Goal: Navigation & Orientation: Find specific page/section

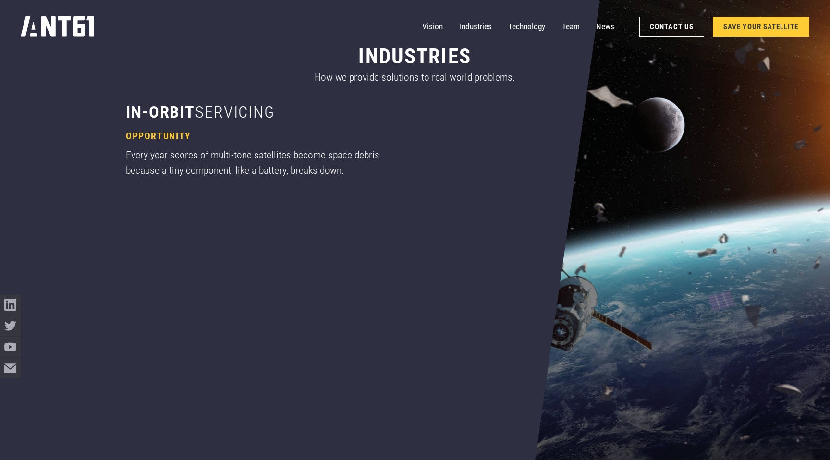
scroll to position [775, 0]
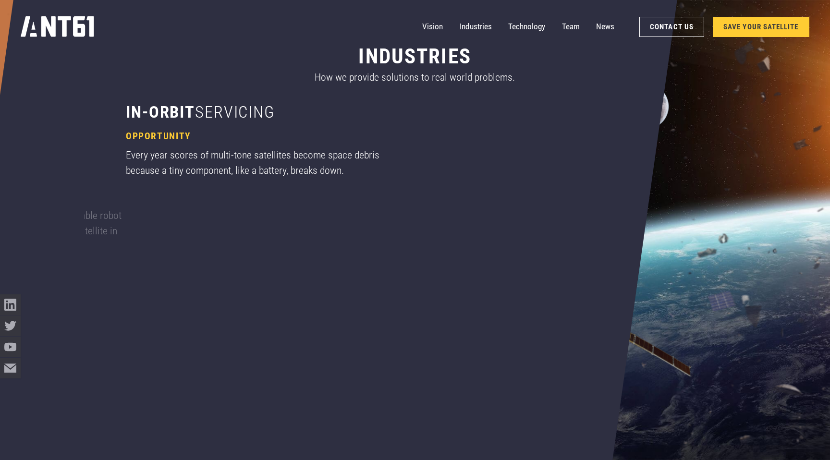
click at [169, 151] on div "Every year scores of multi-tone satellites become space debris because a tiny c…" at bounding box center [263, 162] width 275 height 31
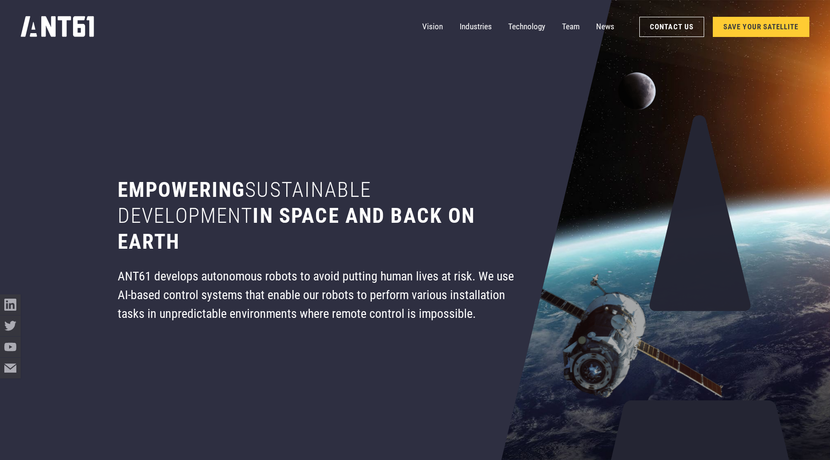
scroll to position [0, 0]
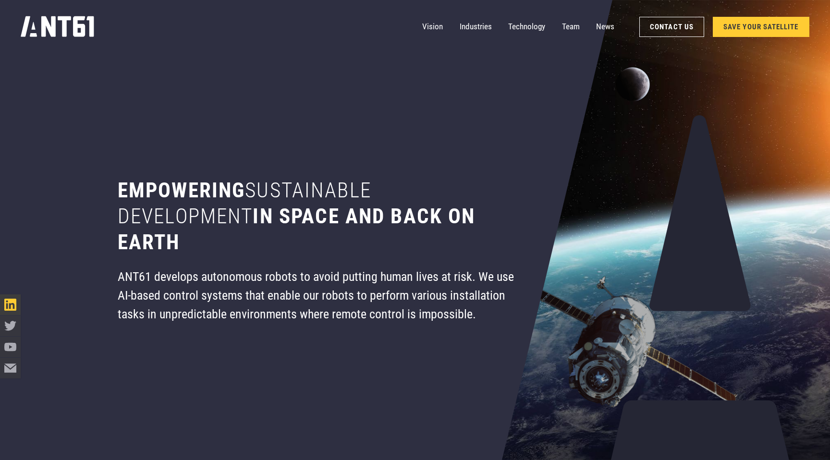
click at [9, 308] on icon "LinkedIn icon" at bounding box center [10, 305] width 12 height 12
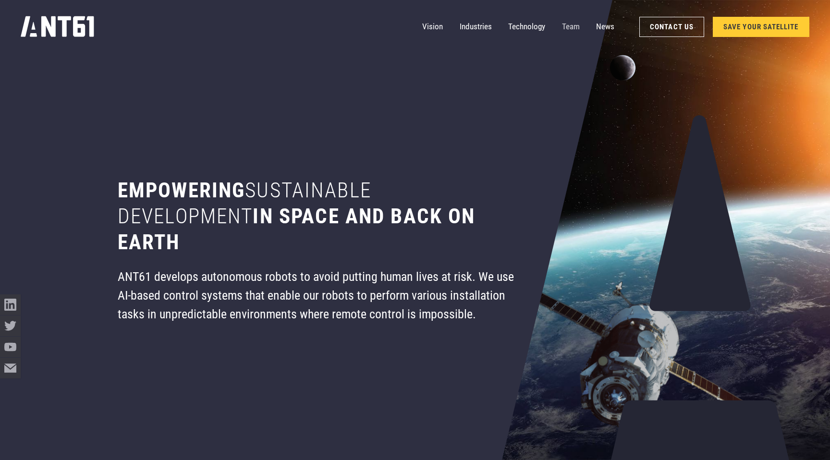
click at [575, 27] on link "Team" at bounding box center [571, 26] width 18 height 21
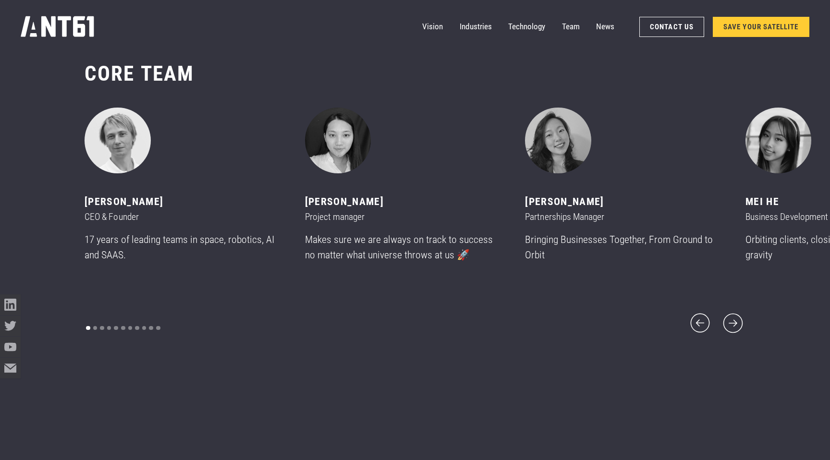
scroll to position [5559, 0]
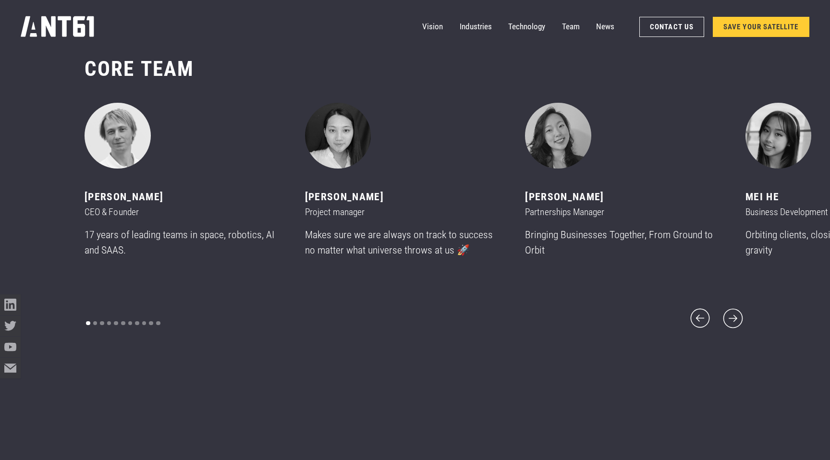
click at [97, 317] on div "carousel" at bounding box center [123, 324] width 77 height 14
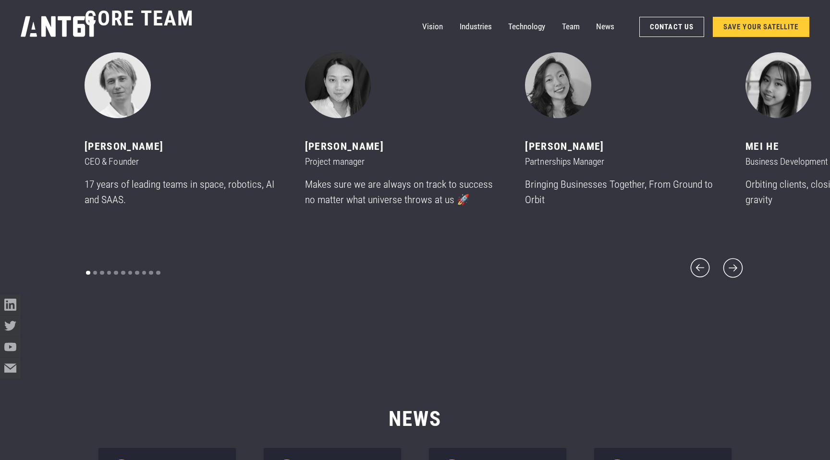
scroll to position [5608, 0]
click at [734, 260] on icon "next slide" at bounding box center [733, 269] width 25 height 25
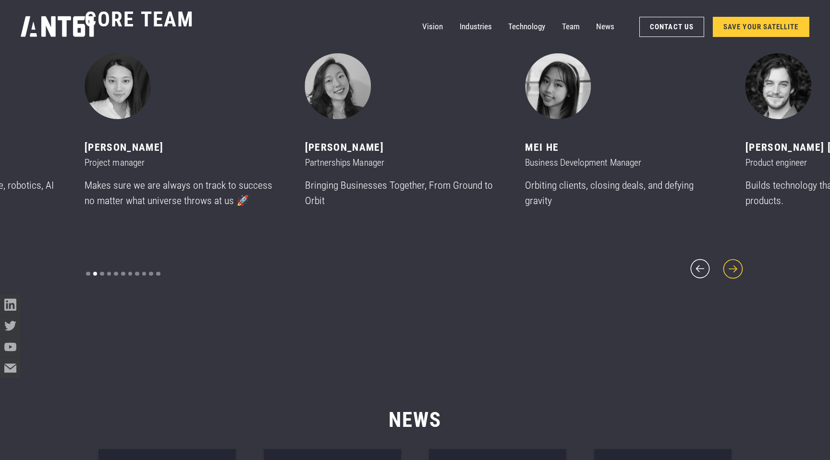
click at [734, 260] on icon "next slide" at bounding box center [733, 269] width 25 height 25
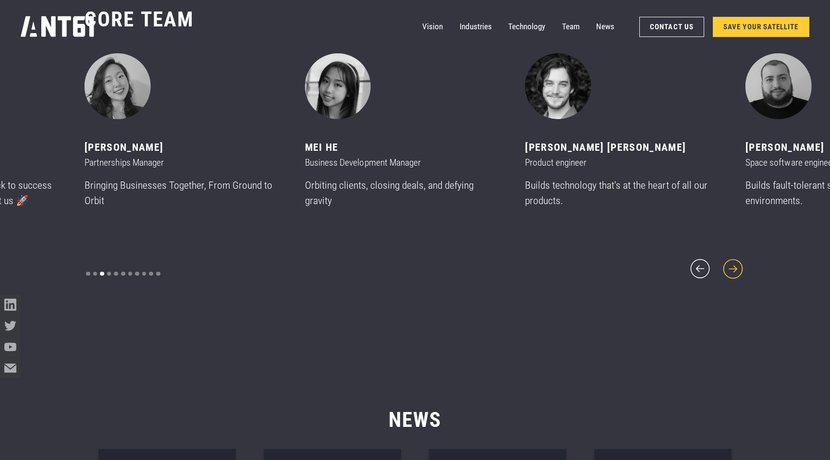
click at [734, 260] on icon "next slide" at bounding box center [733, 269] width 25 height 25
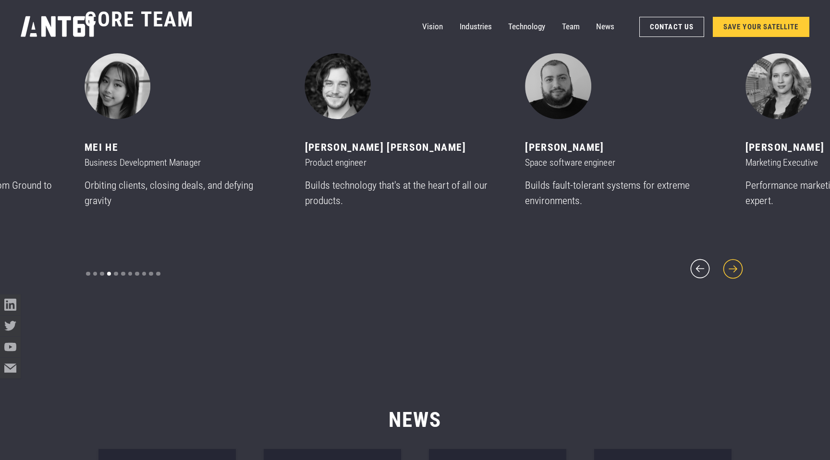
click at [734, 260] on icon "next slide" at bounding box center [733, 269] width 25 height 25
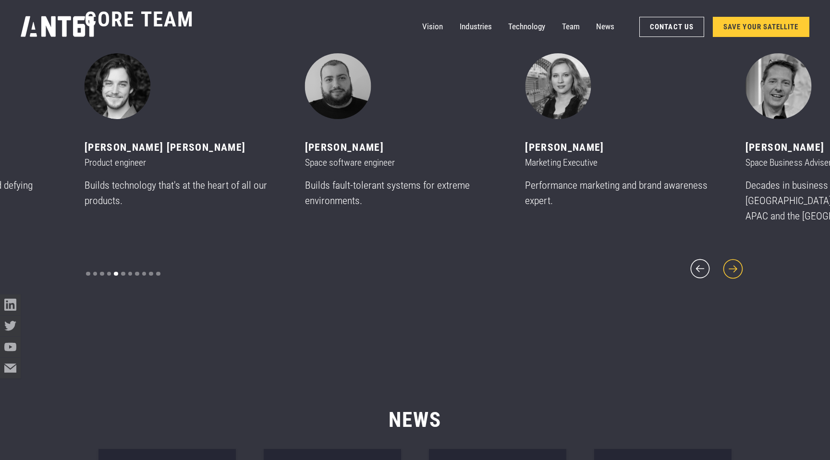
click at [734, 260] on icon "next slide" at bounding box center [733, 269] width 25 height 25
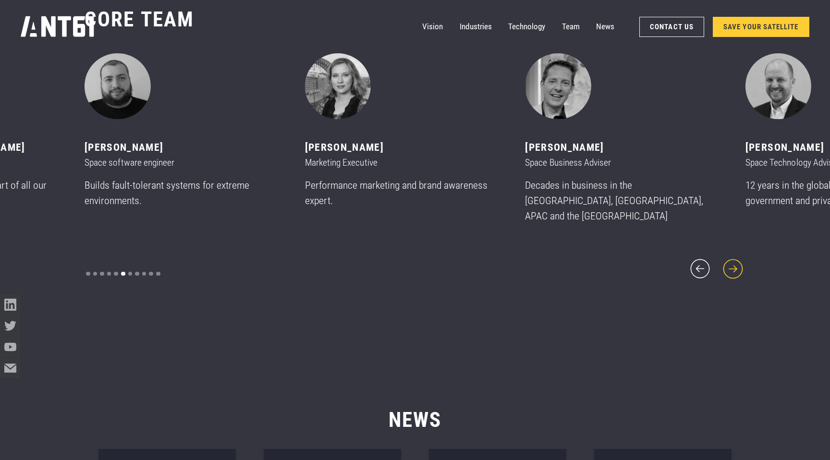
click at [734, 260] on icon "next slide" at bounding box center [733, 269] width 25 height 25
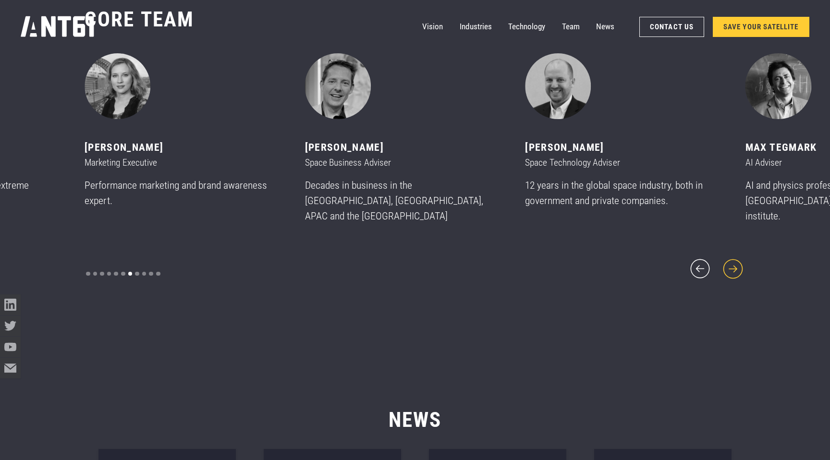
click at [734, 260] on icon "next slide" at bounding box center [733, 269] width 25 height 25
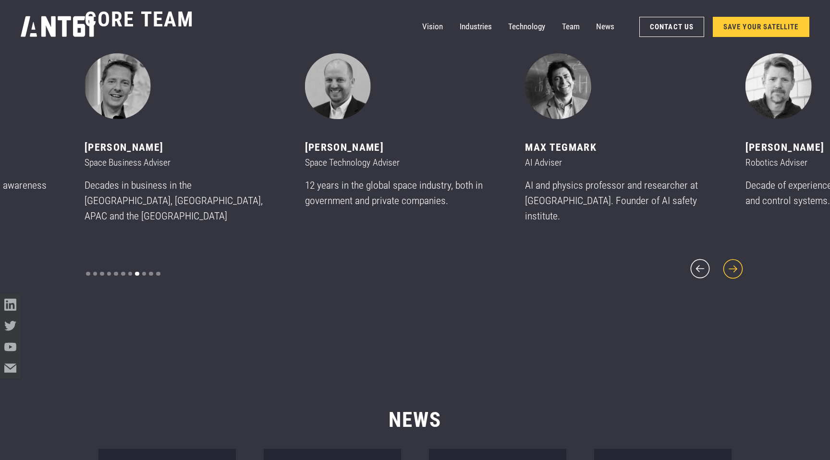
click at [734, 260] on icon "next slide" at bounding box center [733, 269] width 25 height 25
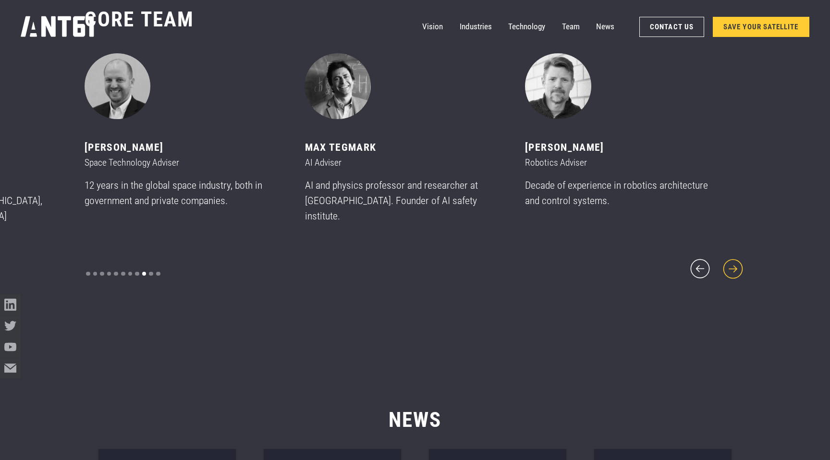
click at [734, 260] on icon "next slide" at bounding box center [733, 269] width 25 height 25
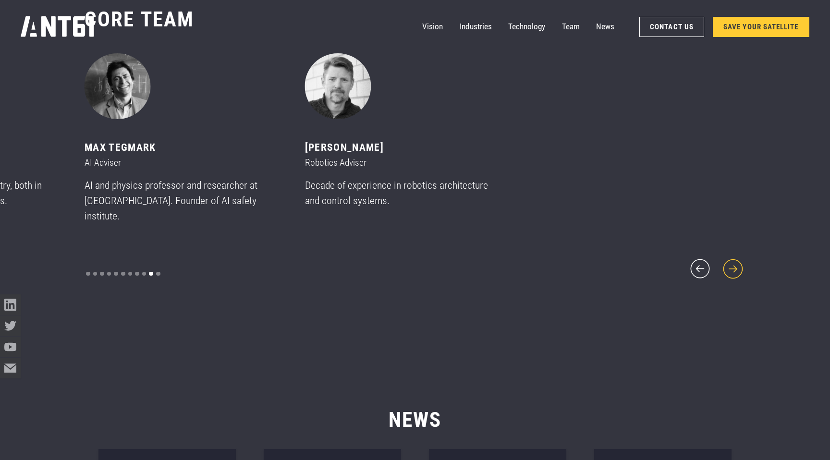
click at [734, 260] on icon "next slide" at bounding box center [733, 269] width 25 height 25
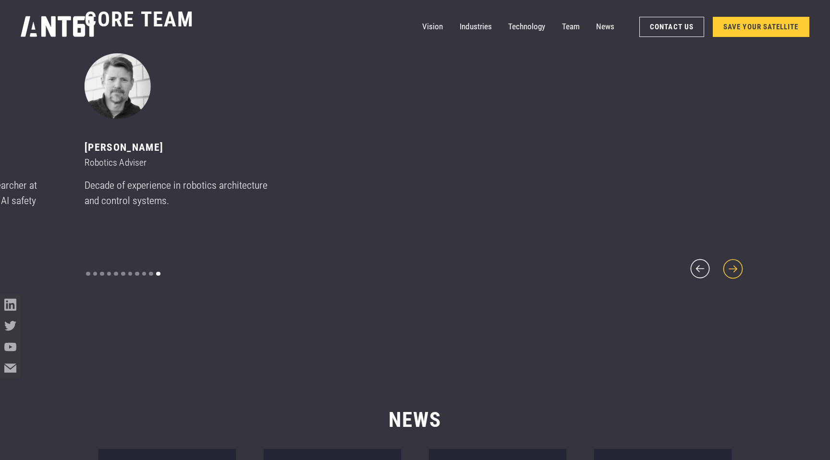
click at [734, 260] on icon "next slide" at bounding box center [733, 269] width 25 height 25
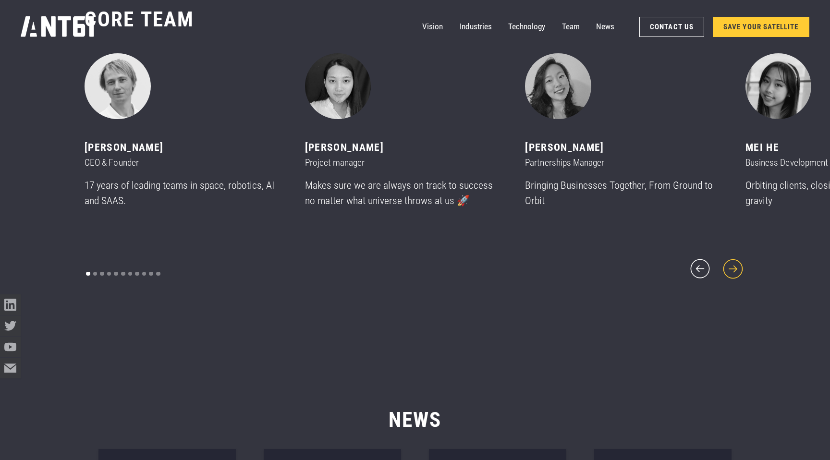
click at [730, 260] on icon "next slide" at bounding box center [732, 268] width 19 height 19
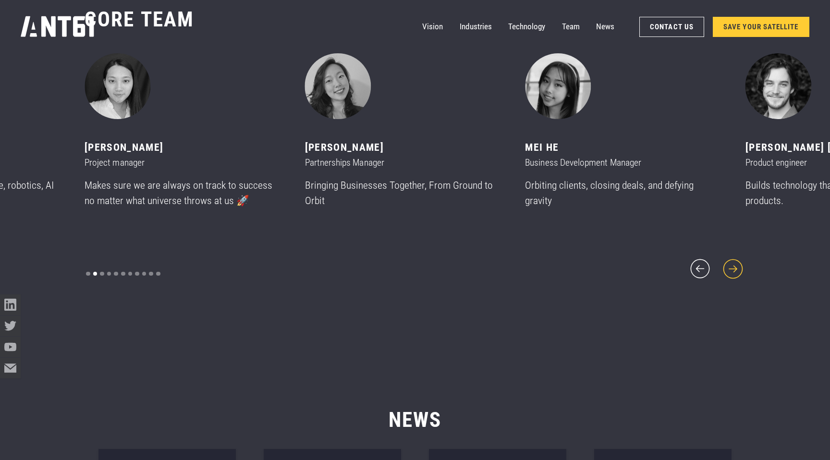
click at [730, 260] on icon "next slide" at bounding box center [732, 268] width 19 height 19
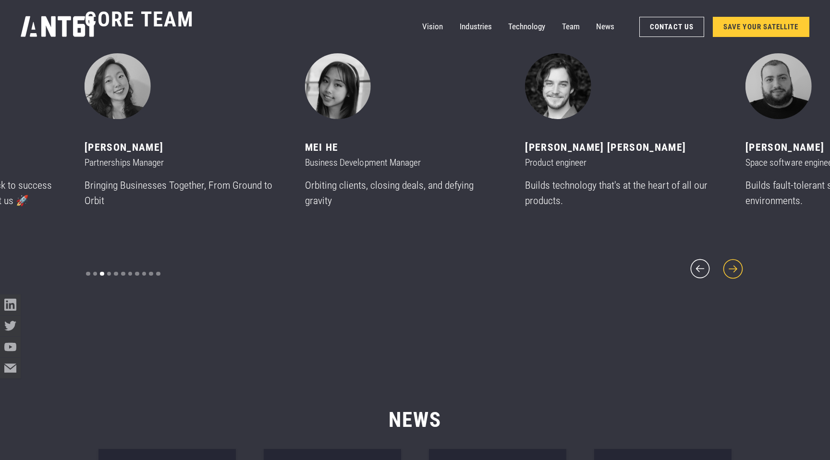
click at [730, 260] on icon "next slide" at bounding box center [732, 268] width 19 height 19
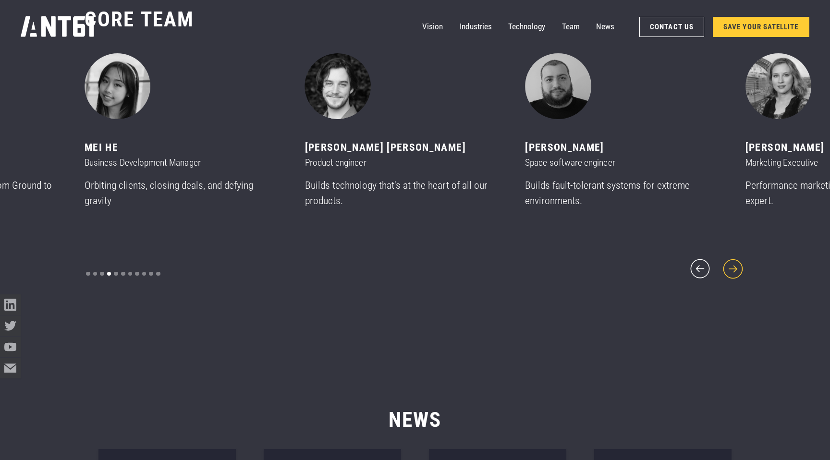
click at [730, 260] on icon "next slide" at bounding box center [732, 268] width 19 height 19
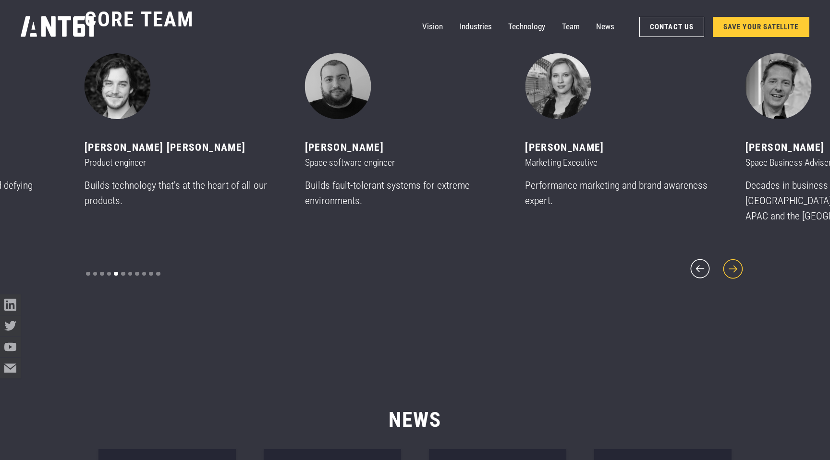
click at [730, 260] on icon "next slide" at bounding box center [732, 268] width 19 height 19
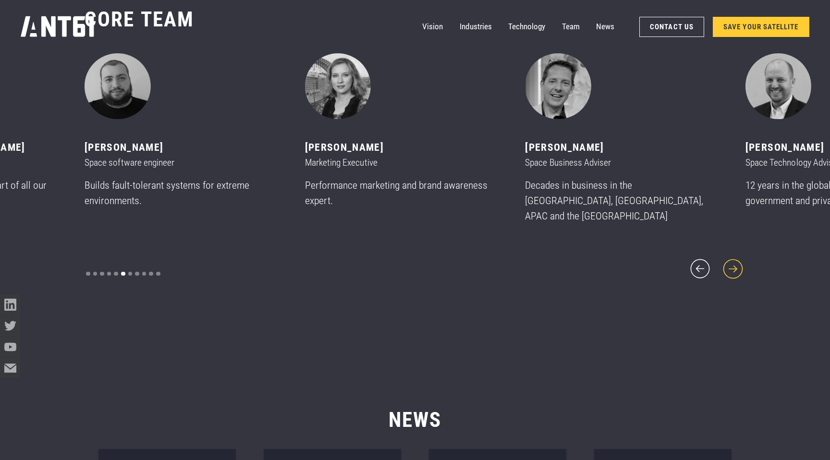
click at [730, 260] on icon "next slide" at bounding box center [732, 268] width 19 height 19
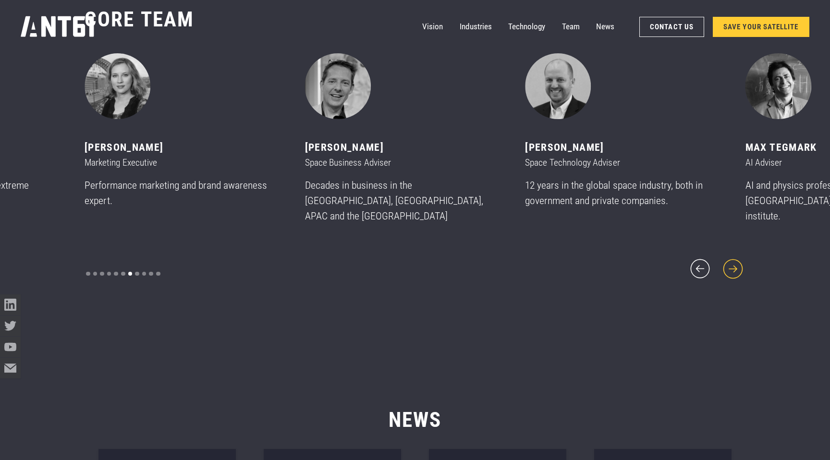
click at [730, 260] on icon "next slide" at bounding box center [732, 268] width 19 height 19
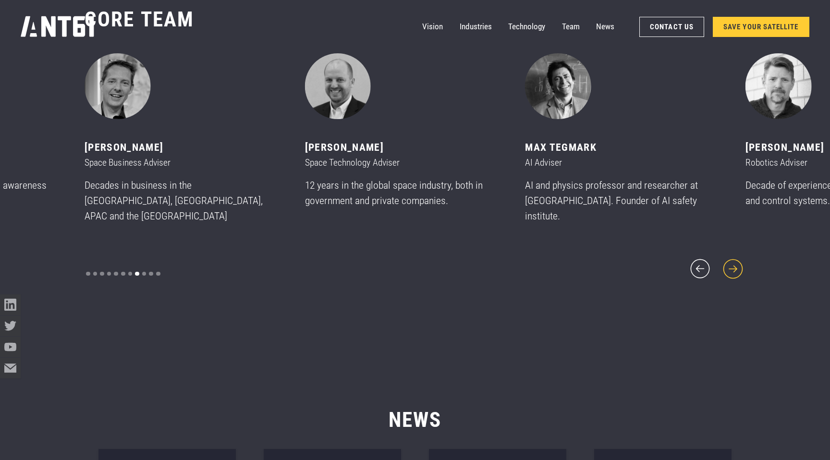
click at [730, 260] on icon "next slide" at bounding box center [732, 268] width 19 height 19
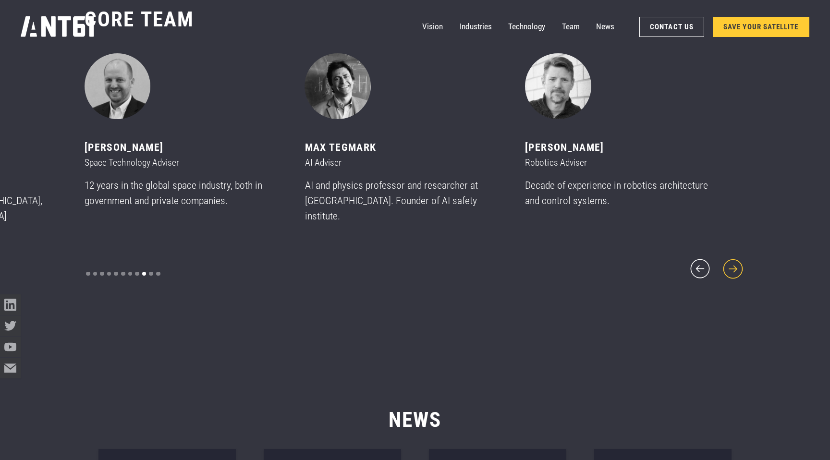
click at [730, 260] on icon "next slide" at bounding box center [732, 268] width 19 height 19
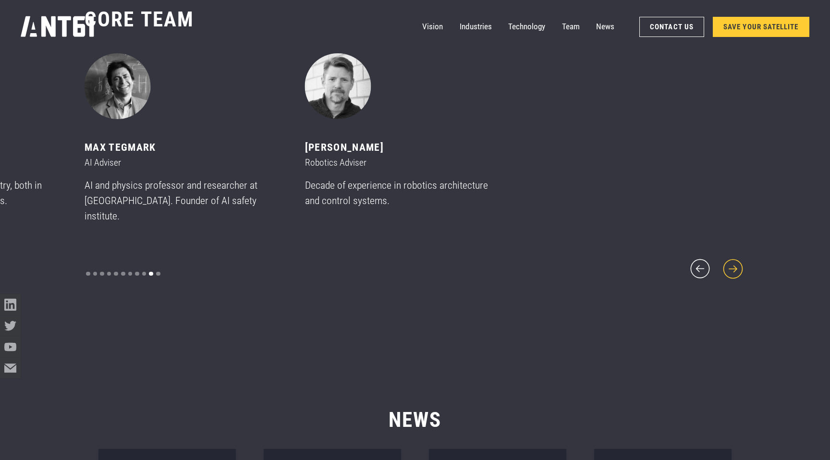
click at [730, 260] on icon "next slide" at bounding box center [732, 268] width 19 height 19
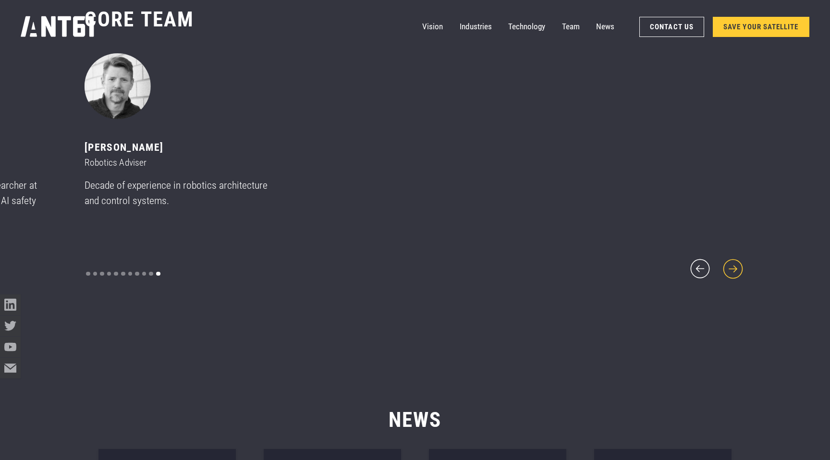
click at [730, 260] on icon "next slide" at bounding box center [732, 268] width 19 height 19
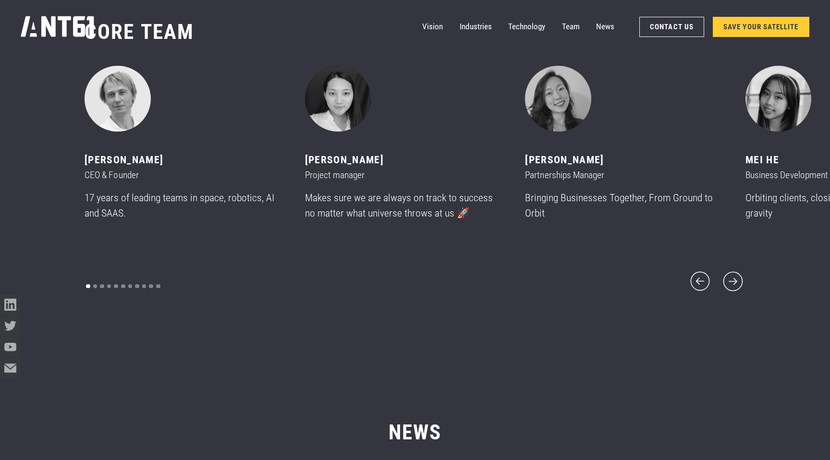
scroll to position [5590, 0]
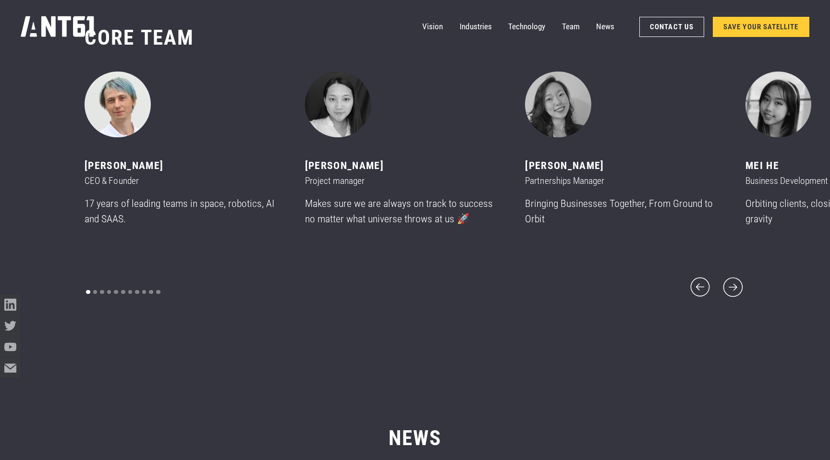
click at [122, 129] on img "1 of 11" at bounding box center [118, 105] width 66 height 66
click at [106, 123] on img "1 of 11" at bounding box center [118, 105] width 66 height 66
click at [124, 173] on div "[PERSON_NAME]" at bounding box center [183, 165] width 196 height 15
